Goal: Task Accomplishment & Management: Use online tool/utility

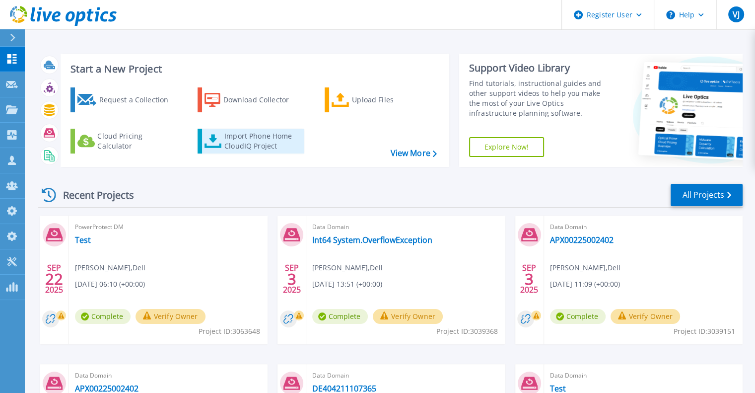
click at [236, 148] on div "Import Phone Home CloudIQ Project" at bounding box center [262, 141] width 77 height 20
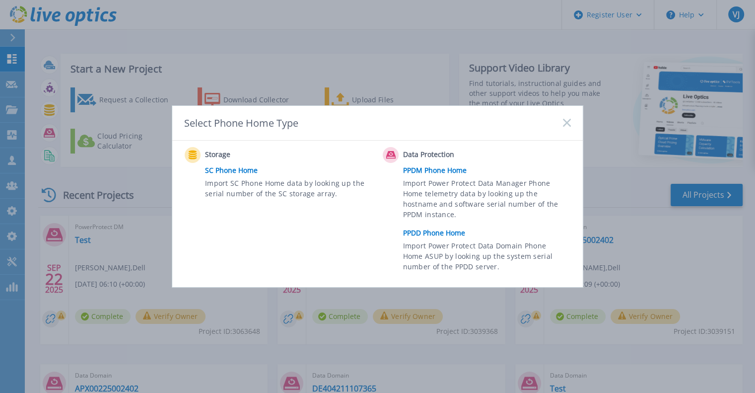
click at [433, 171] on link "PPDM Phone Home" at bounding box center [489, 170] width 173 height 15
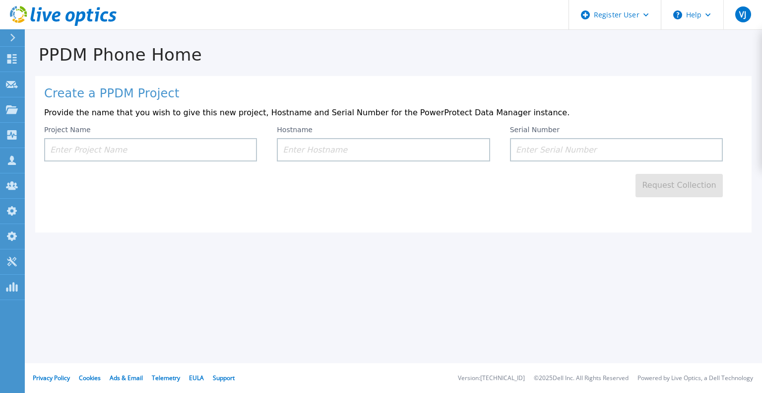
click at [198, 144] on input at bounding box center [150, 149] width 213 height 23
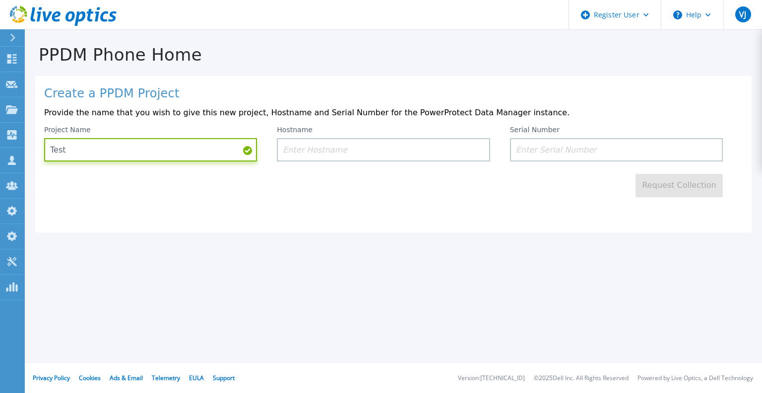
type input "Test"
click at [313, 143] on input at bounding box center [383, 149] width 213 height 23
click at [7, 33] on button at bounding box center [12, 37] width 25 height 17
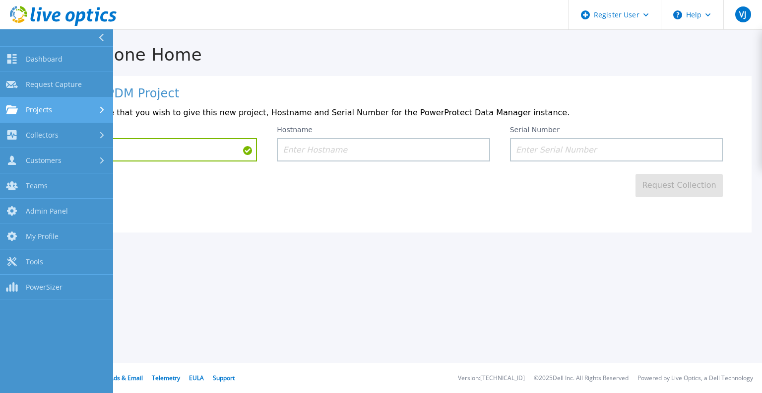
click at [50, 109] on span "Projects" at bounding box center [39, 109] width 26 height 9
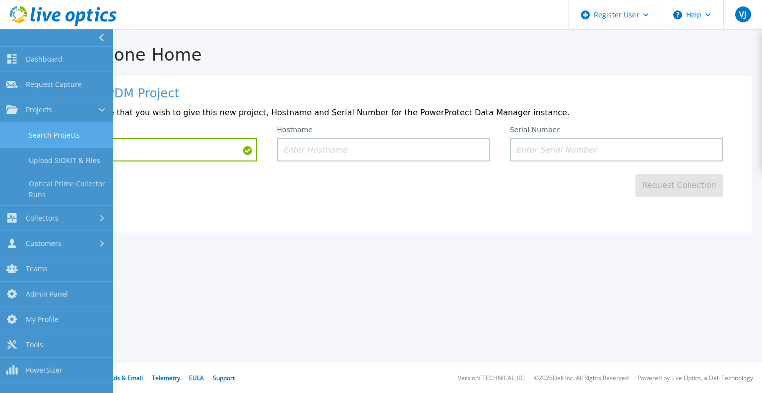
click at [62, 133] on link "Search Projects" at bounding box center [56, 135] width 113 height 25
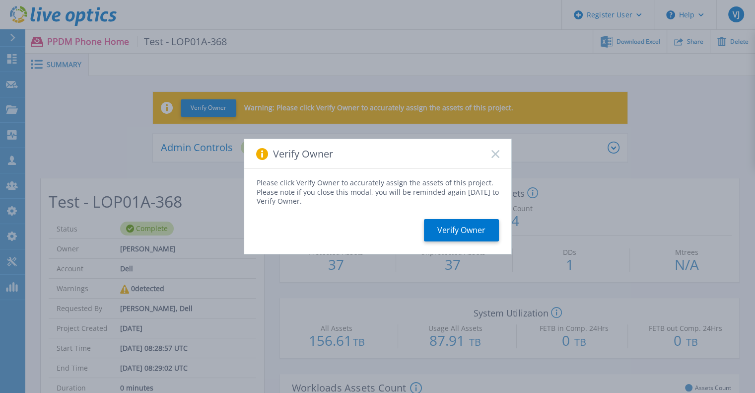
click at [492, 149] on div "Verify Owner" at bounding box center [377, 154] width 267 height 30
click at [494, 153] on rect at bounding box center [495, 153] width 8 height 8
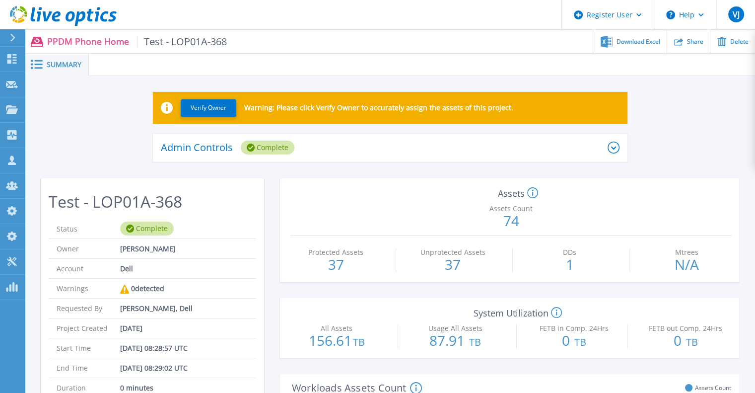
click at [349, 152] on div "Admin Controls Complete" at bounding box center [384, 147] width 447 height 14
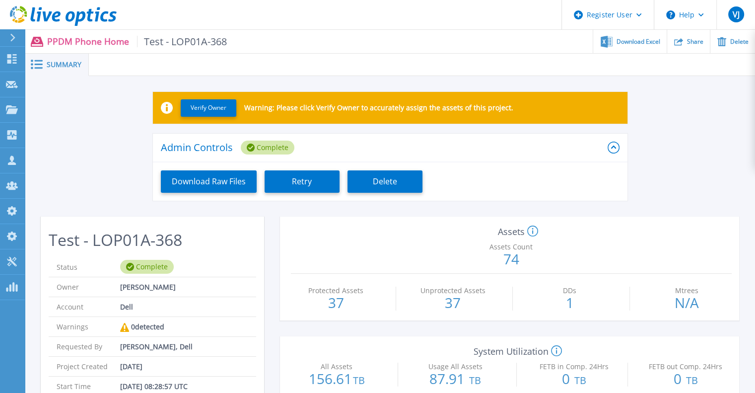
click at [6, 33] on button at bounding box center [12, 37] width 25 height 17
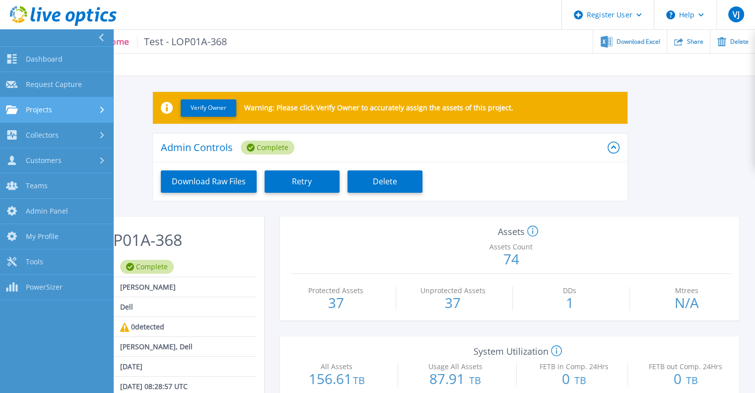
click at [52, 110] on div "Projects" at bounding box center [56, 109] width 101 height 9
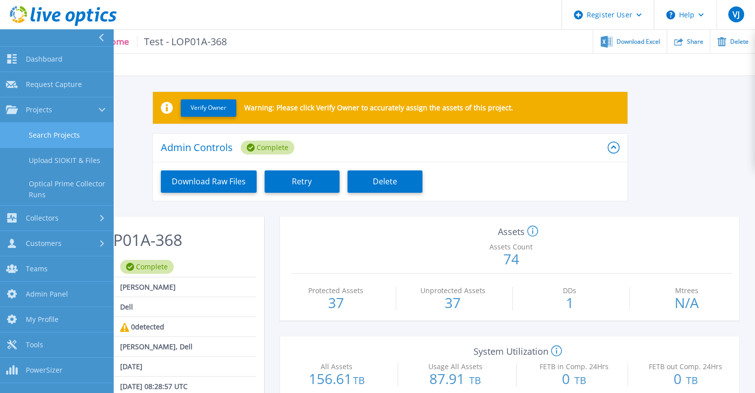
click at [89, 124] on link "Search Projects" at bounding box center [56, 135] width 113 height 25
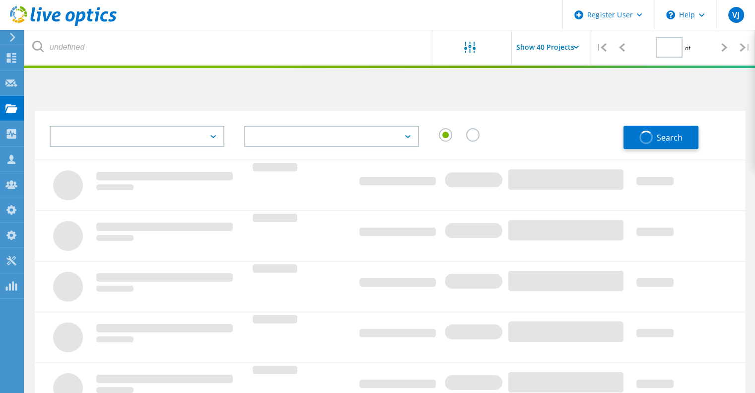
type input "1"
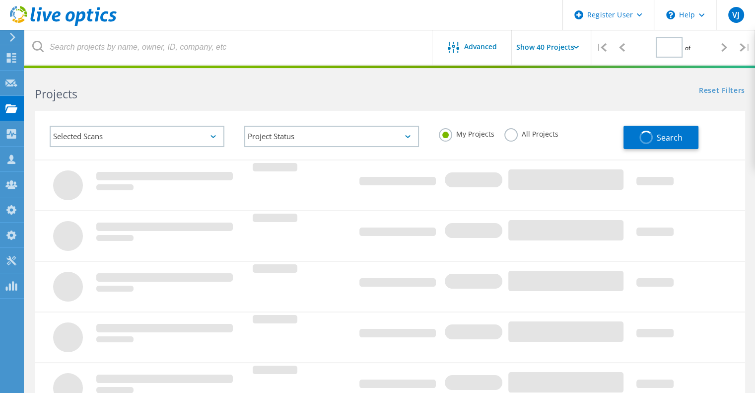
type input "1"
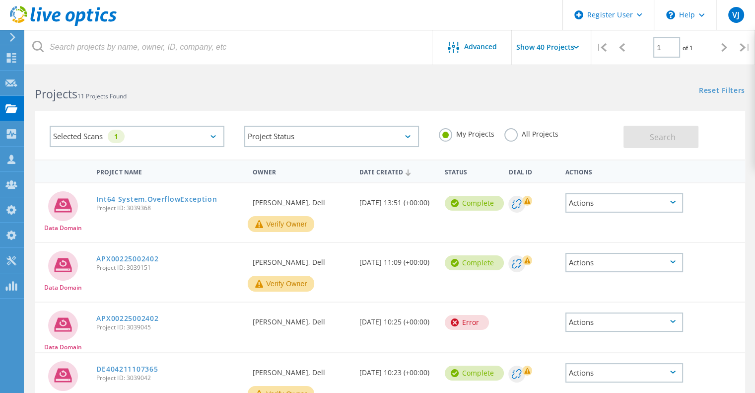
click at [514, 131] on label "All Projects" at bounding box center [531, 132] width 54 height 9
click at [0, 0] on input "All Projects" at bounding box center [0, 0] width 0 height 0
click at [637, 131] on button "Search" at bounding box center [660, 137] width 75 height 22
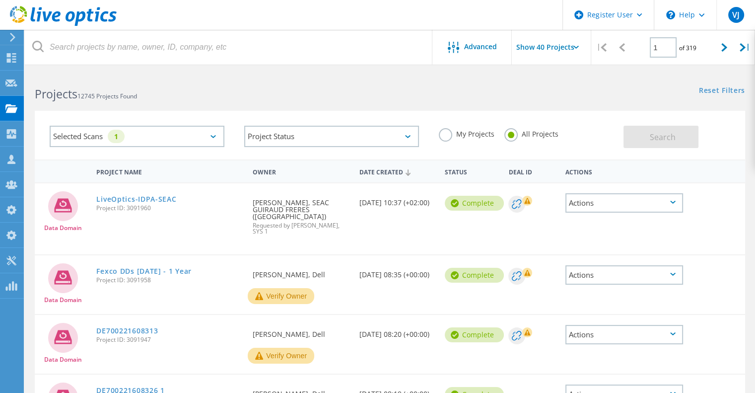
click at [16, 35] on div at bounding box center [10, 37] width 15 height 9
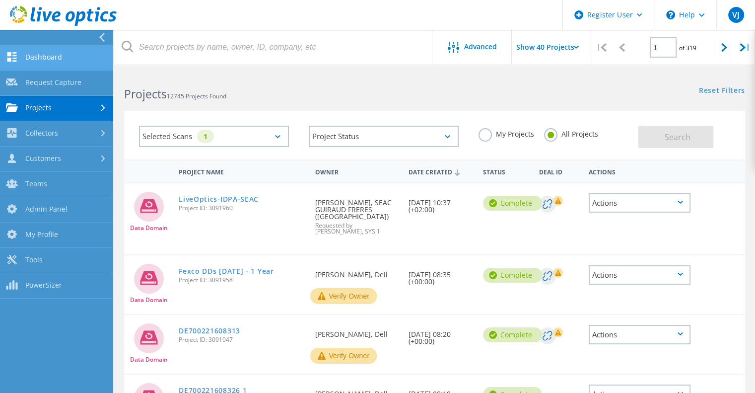
click at [37, 61] on link "Dashboard" at bounding box center [56, 57] width 113 height 25
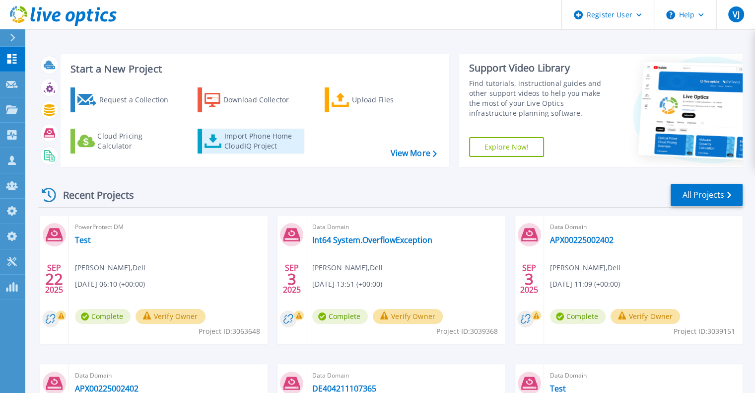
click at [254, 129] on link "Import Phone Home CloudIQ Project" at bounding box center [251, 141] width 107 height 25
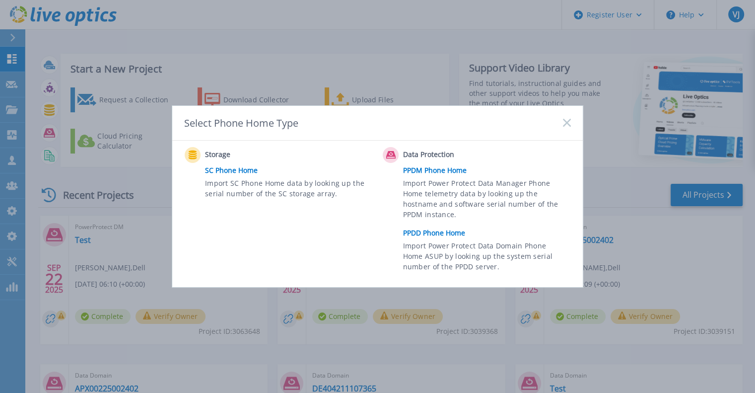
click at [442, 230] on link "PPDD Phone Home" at bounding box center [489, 232] width 173 height 15
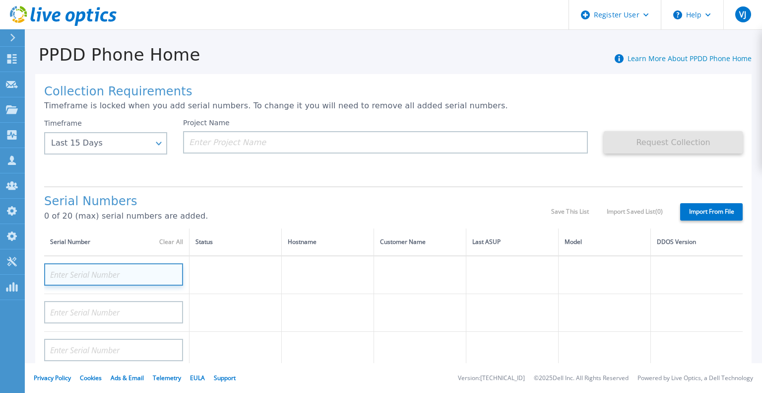
click at [143, 273] on input at bounding box center [113, 274] width 139 height 22
type input "DE300"
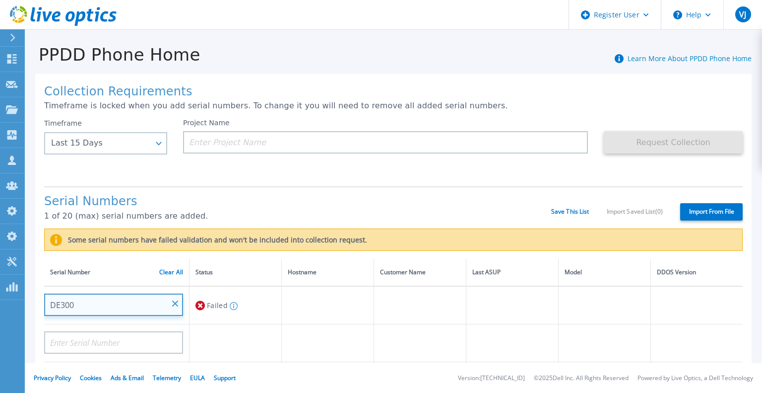
click at [128, 307] on input "DE300" at bounding box center [113, 304] width 139 height 22
click at [118, 307] on input "DE300" at bounding box center [113, 304] width 139 height 22
click at [92, 303] on input "DE300" at bounding box center [113, 304] width 139 height 22
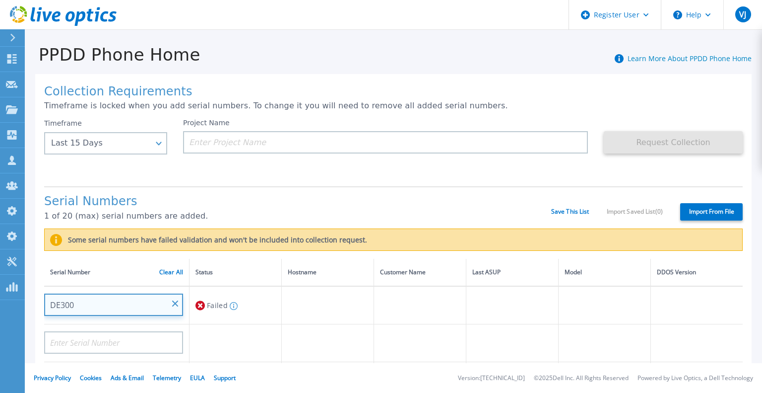
click at [92, 303] on input "DE300" at bounding box center [113, 304] width 139 height 22
click at [94, 304] on input "DE300" at bounding box center [113, 304] width 139 height 22
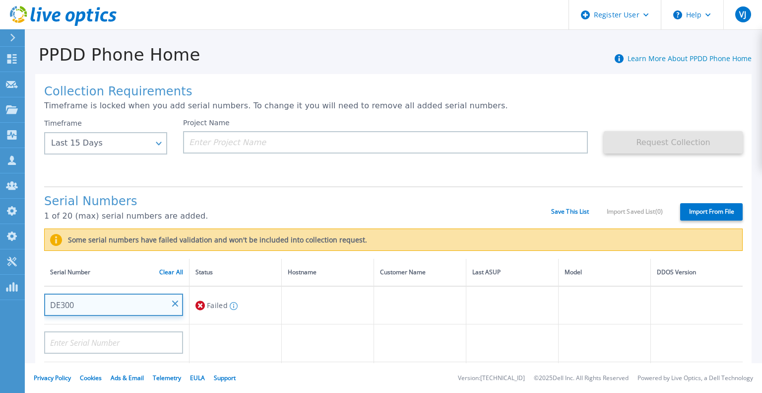
click at [94, 304] on input "DE300" at bounding box center [113, 304] width 139 height 22
click at [81, 307] on input "DE300" at bounding box center [113, 304] width 139 height 22
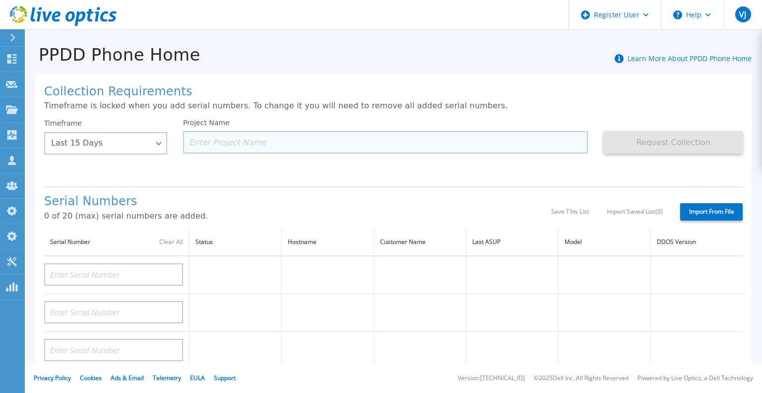
click at [279, 137] on input at bounding box center [385, 142] width 405 height 22
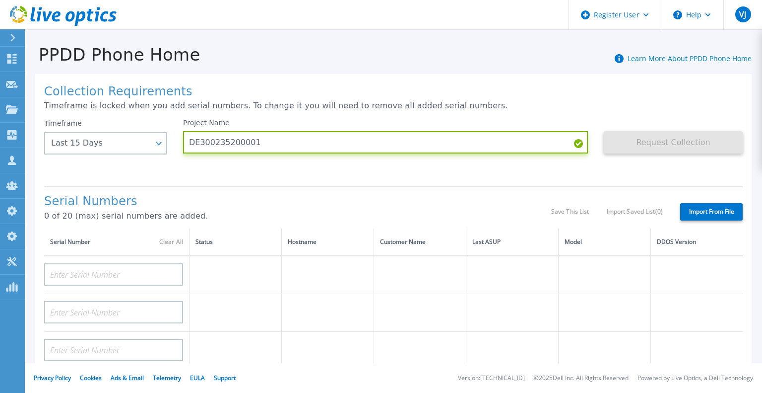
type input "DE300235200001"
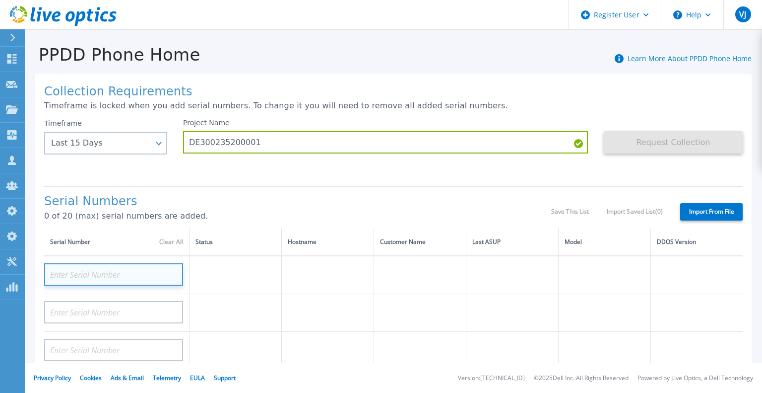
click at [125, 282] on input at bounding box center [113, 274] width 139 height 22
paste input "DE300235200001"
type input "DE300235200001"
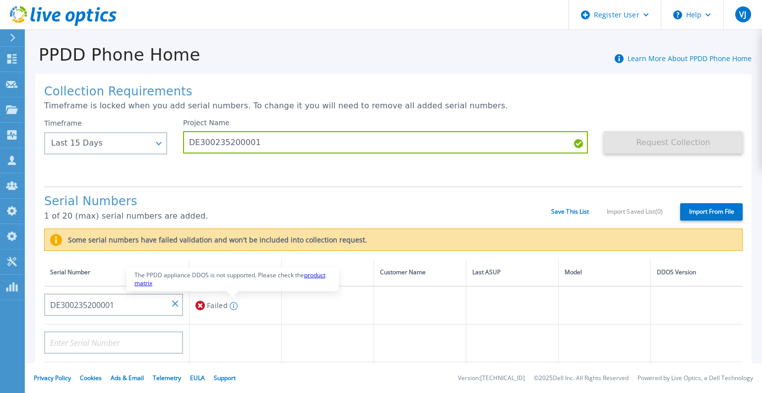
click at [233, 306] on icon at bounding box center [233, 306] width 1 height 4
click at [316, 275] on link "product matrix" at bounding box center [230, 279] width 191 height 16
